Goal: Task Accomplishment & Management: Use online tool/utility

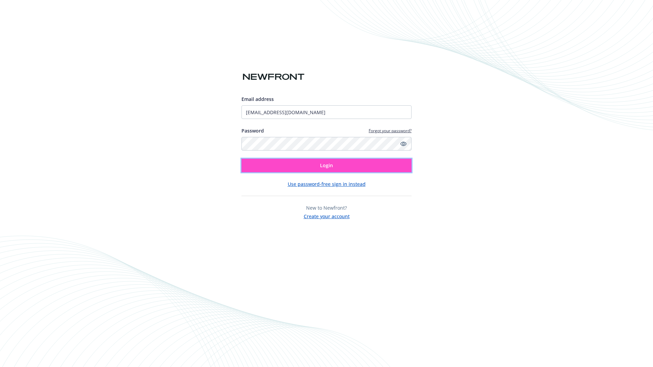
click at [327, 166] on span "Login" at bounding box center [326, 165] width 13 height 6
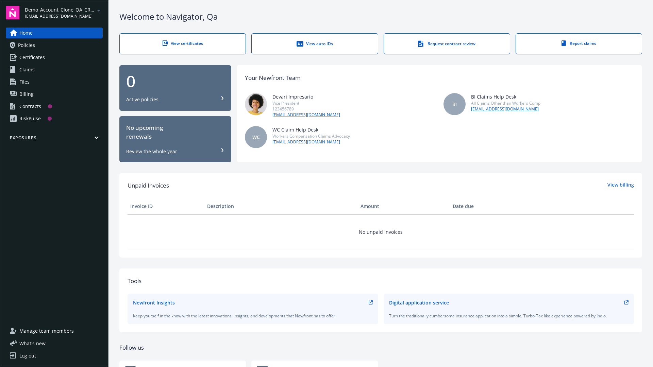
click at [64, 13] on span "Demo_Account_Clone_QA_CR_Tests_Prospect" at bounding box center [60, 9] width 70 height 7
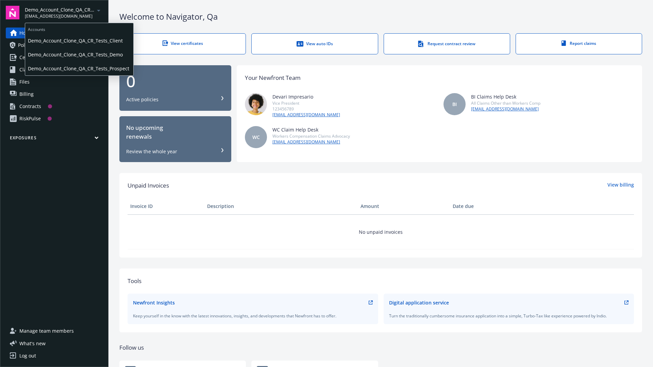
click at [79, 40] on span "Demo_Account_Clone_QA_CR_Tests_Client" at bounding box center [79, 41] width 103 height 14
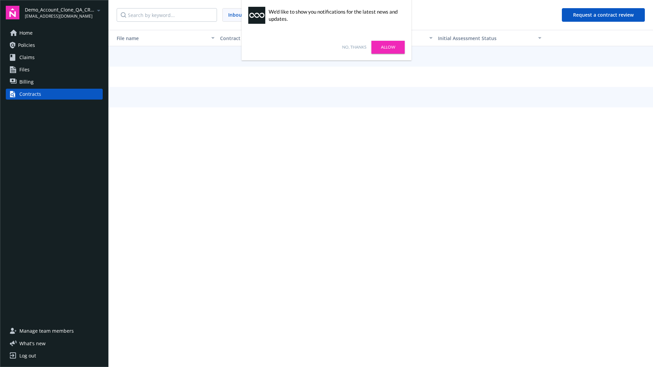
click at [354, 47] on link "No, thanks" at bounding box center [354, 47] width 24 height 6
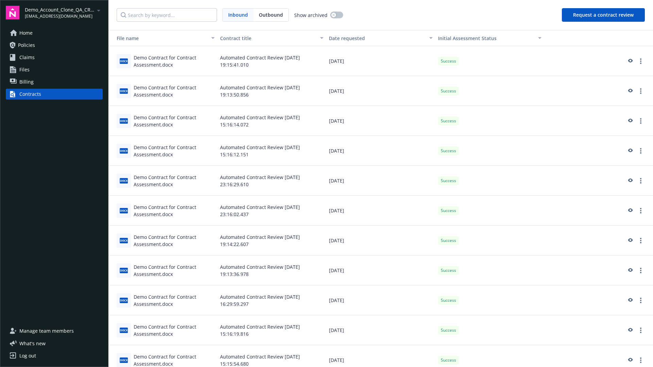
click at [604, 15] on button "Request a contract review" at bounding box center [603, 15] width 83 height 14
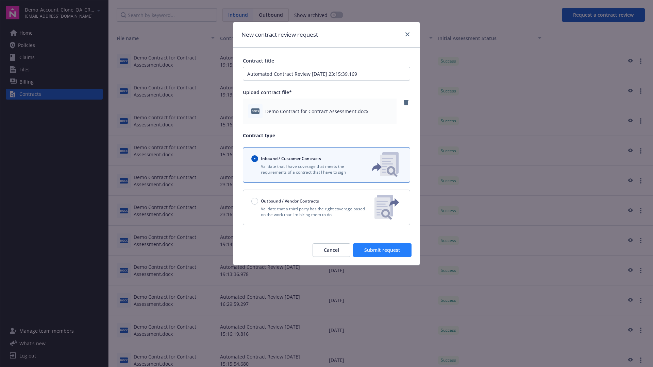
type input "Automated Contract Review [DATE] 23:15:39.169"
click at [383, 250] on span "Submit request" at bounding box center [382, 250] width 36 height 6
